Goal: Information Seeking & Learning: Learn about a topic

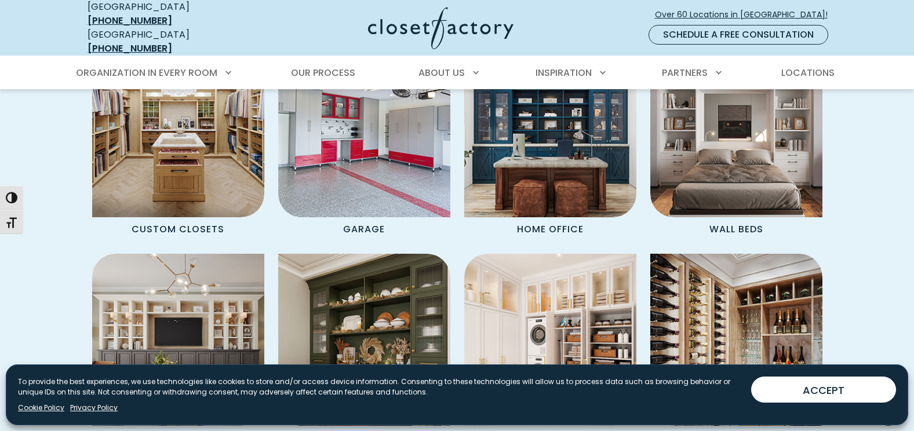
scroll to position [1043, 0]
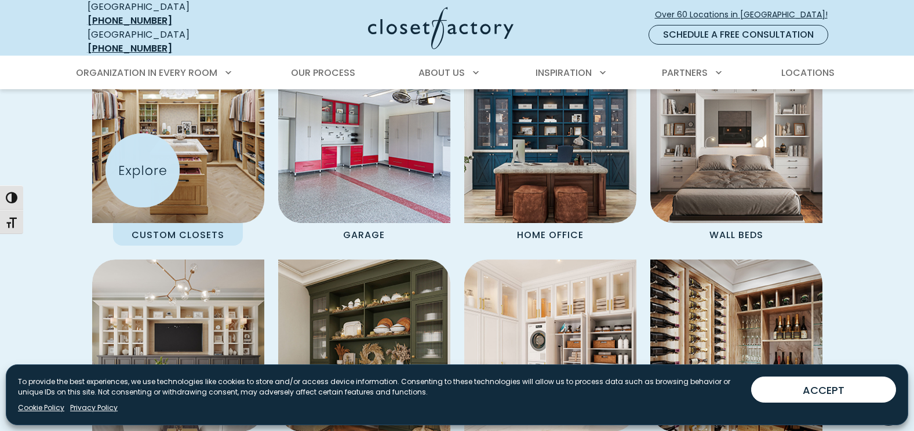
click at [143, 170] on img "Spaces Grid" at bounding box center [177, 137] width 189 height 189
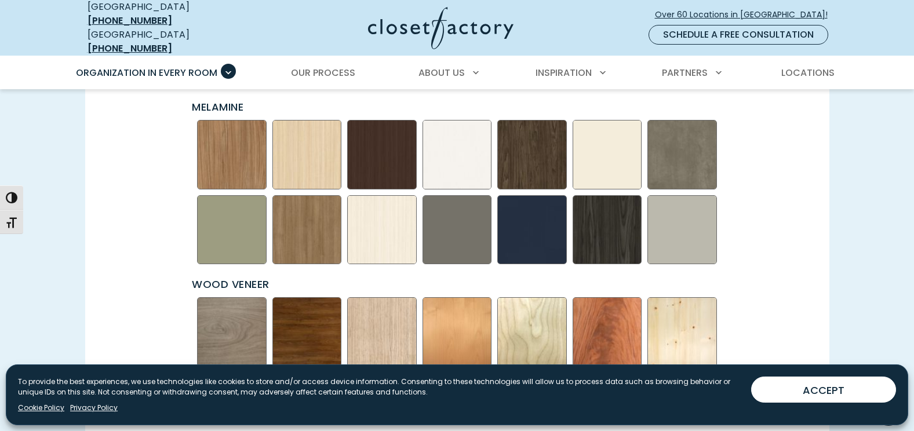
scroll to position [1680, 0]
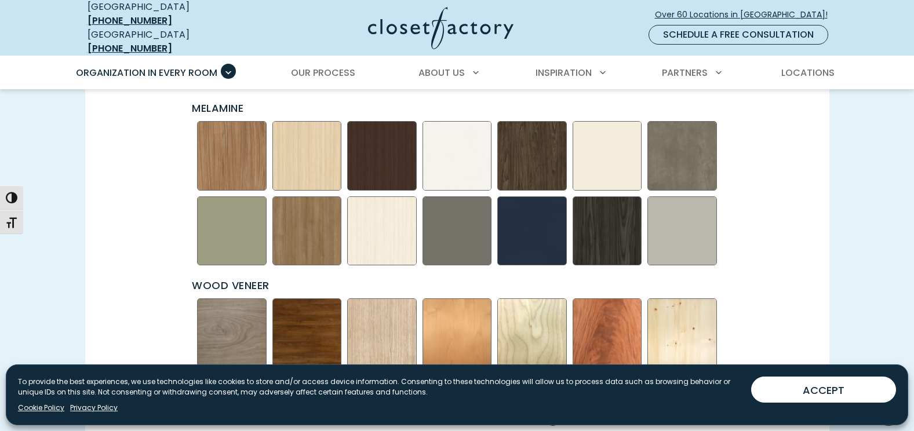
click at [243, 244] on img "Swatch Grid" at bounding box center [232, 231] width 70 height 70
click at [236, 239] on img "Swatch Grid" at bounding box center [232, 231] width 70 height 70
click at [235, 238] on img "Swatch Grid" at bounding box center [232, 231] width 70 height 70
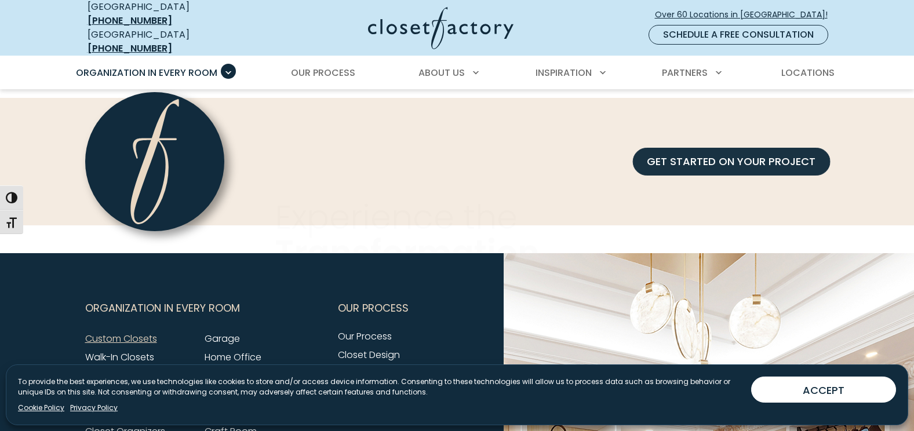
scroll to position [3592, 0]
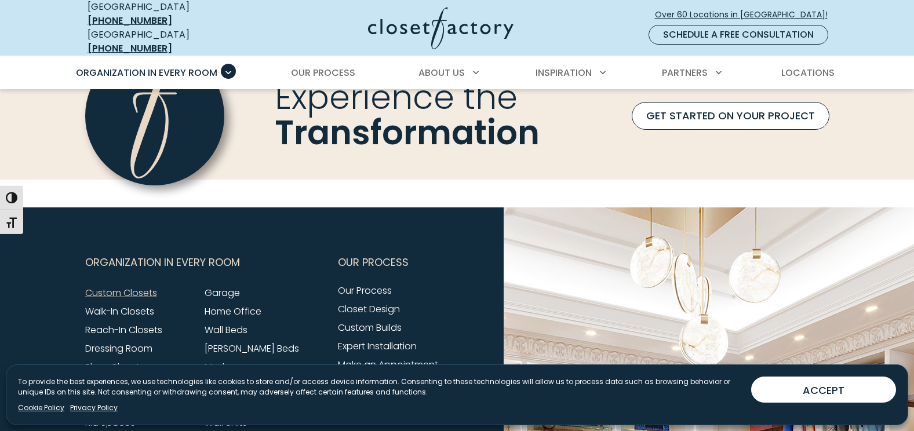
click at [651, 112] on link "GET STARTED ON YOUR PROJECT" at bounding box center [731, 116] width 198 height 28
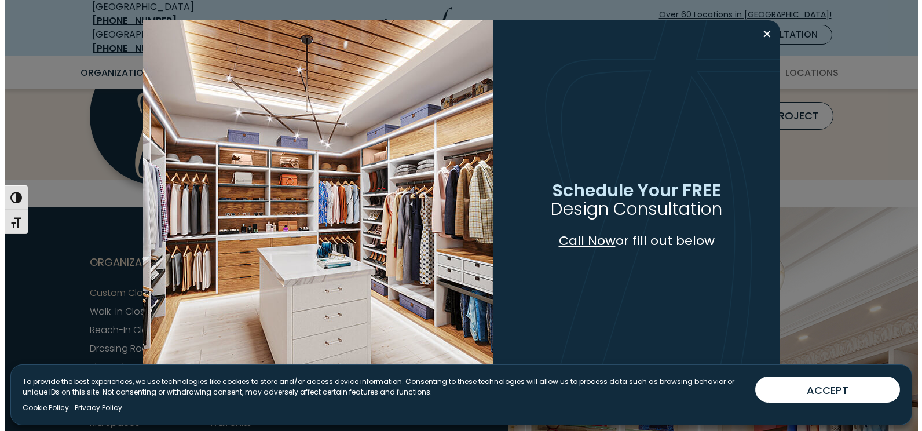
scroll to position [3593, 0]
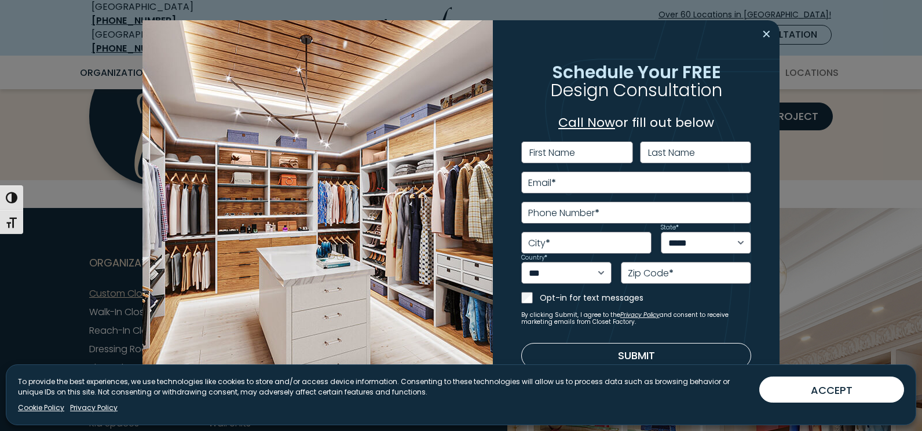
click at [768, 35] on button "Close modal" at bounding box center [766, 34] width 17 height 19
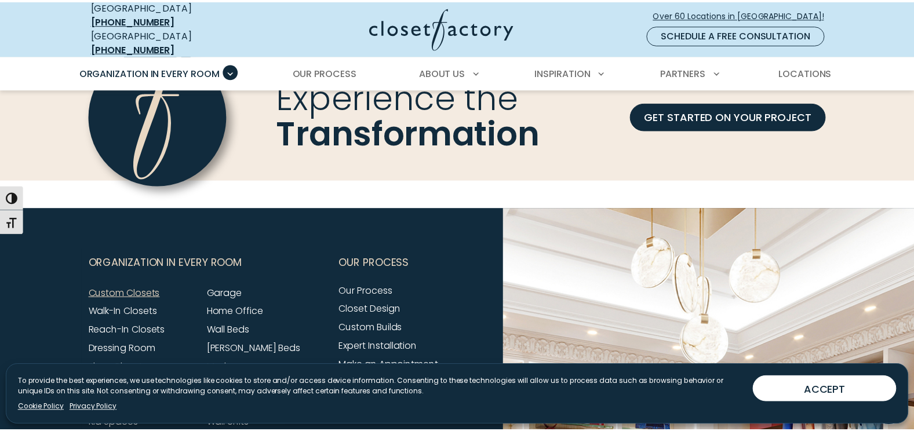
scroll to position [3592, 0]
